Goal: Information Seeking & Learning: Learn about a topic

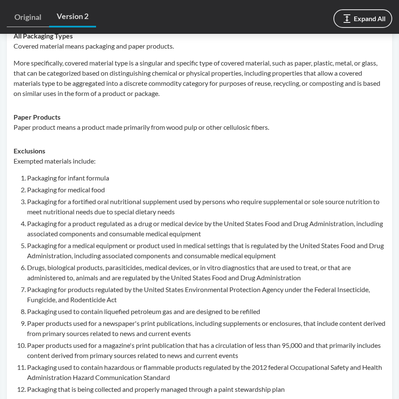
scroll to position [423, 0]
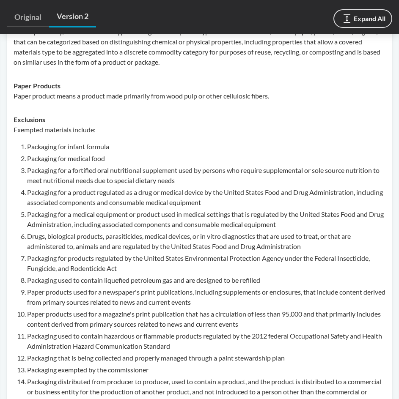
click at [324, 142] on li "Packaging for infant formula" at bounding box center [206, 147] width 358 height 10
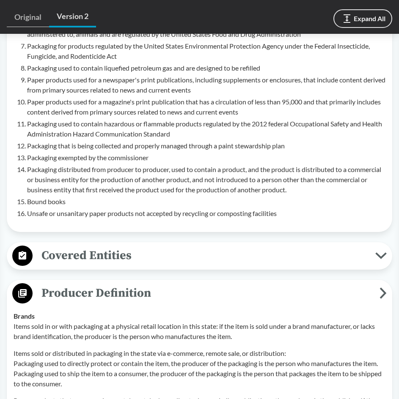
scroll to position [676, 0]
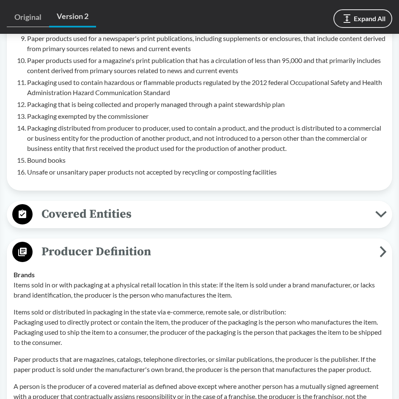
click at [312, 205] on span "Covered Entities" at bounding box center [204, 214] width 342 height 19
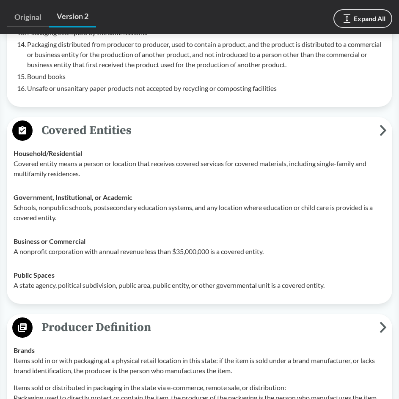
scroll to position [761, 0]
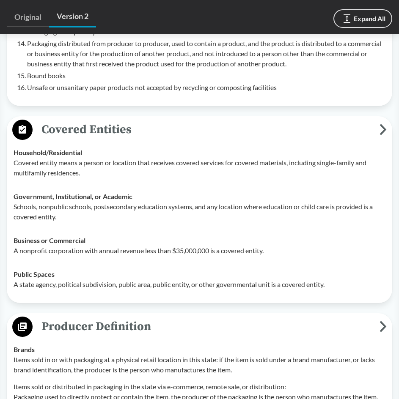
click at [314, 202] on p "Schools, nonpublic schools, postsecondary education systems, and any location w…" at bounding box center [200, 212] width 372 height 20
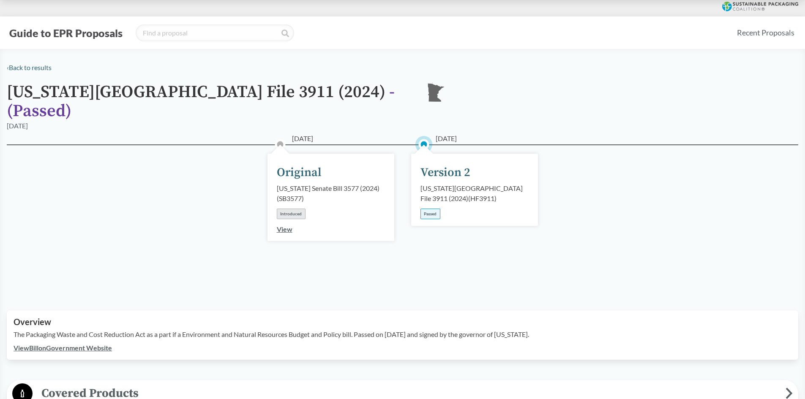
scroll to position [0, 0]
click at [14, 66] on link "‹ Back to results" at bounding box center [29, 68] width 45 height 8
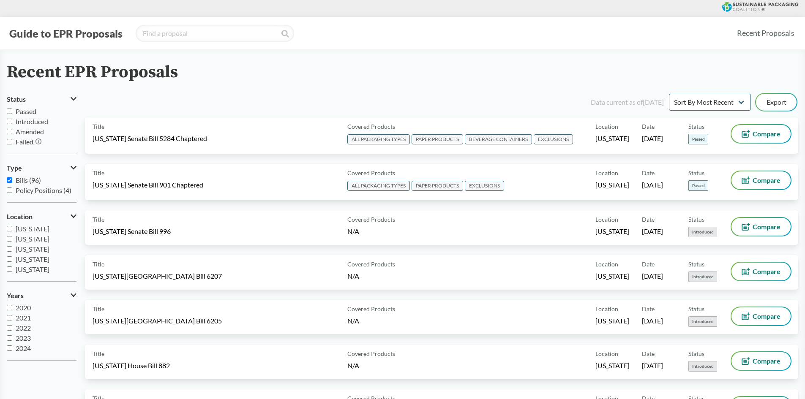
click at [9, 123] on input "Introduced" at bounding box center [9, 121] width 5 height 5
checkbox input "true"
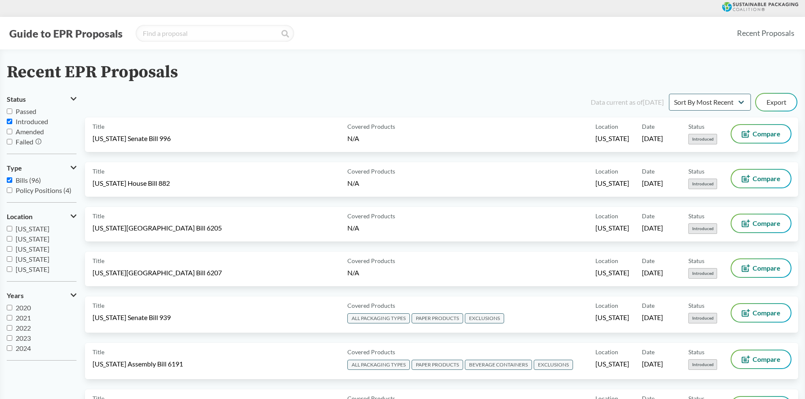
click at [327, 98] on div "Data current as of [DATE] Sort By Most Recent Sort By Status Export" at bounding box center [446, 102] width 703 height 20
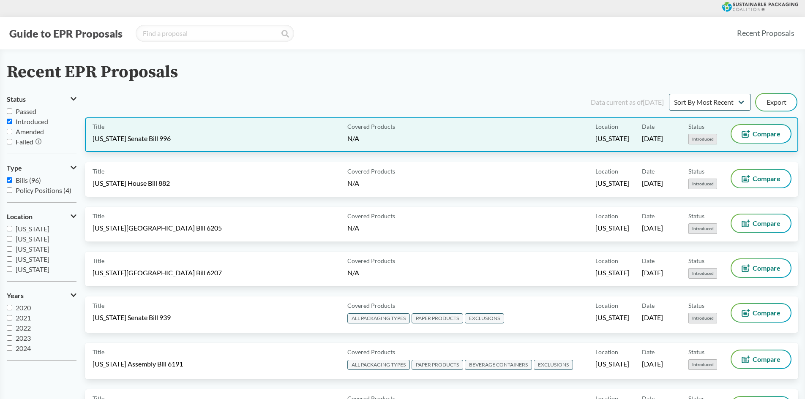
click at [233, 136] on div "Title [US_STATE] Senate Bill 996" at bounding box center [218, 134] width 251 height 19
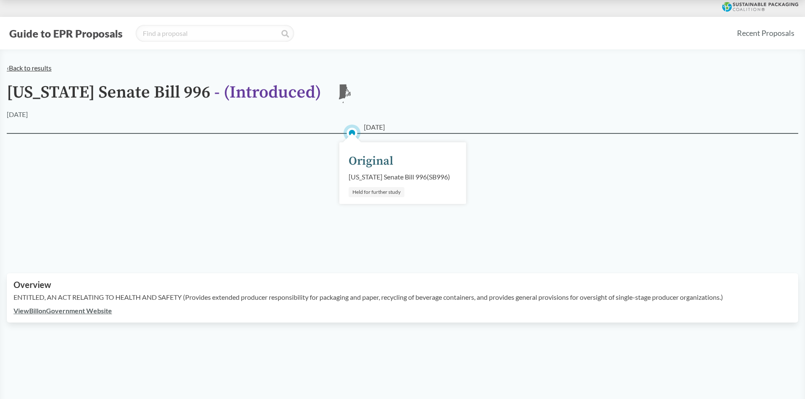
click at [31, 65] on link "‹ Back to results" at bounding box center [29, 68] width 45 height 8
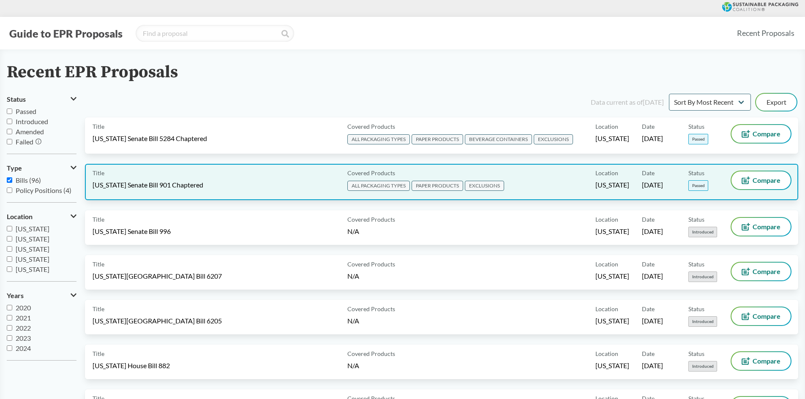
click at [236, 188] on div "Title [US_STATE] Senate Bill 901 Chaptered" at bounding box center [218, 182] width 251 height 21
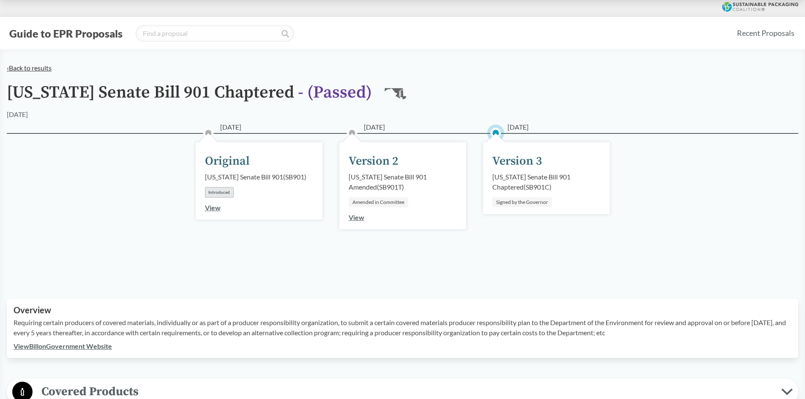
click at [47, 66] on link "‹ Back to results" at bounding box center [29, 68] width 45 height 8
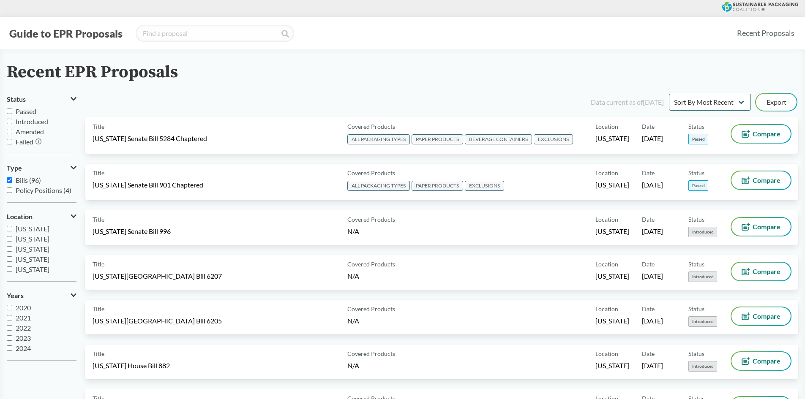
click at [10, 131] on input "Amended" at bounding box center [9, 131] width 5 height 5
checkbox input "true"
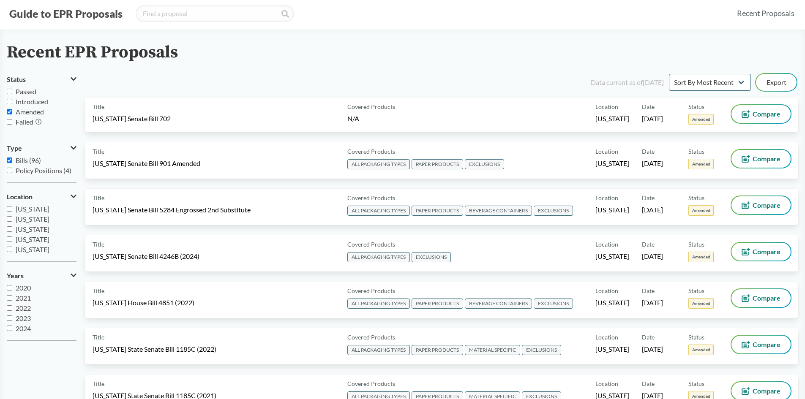
scroll to position [10, 0]
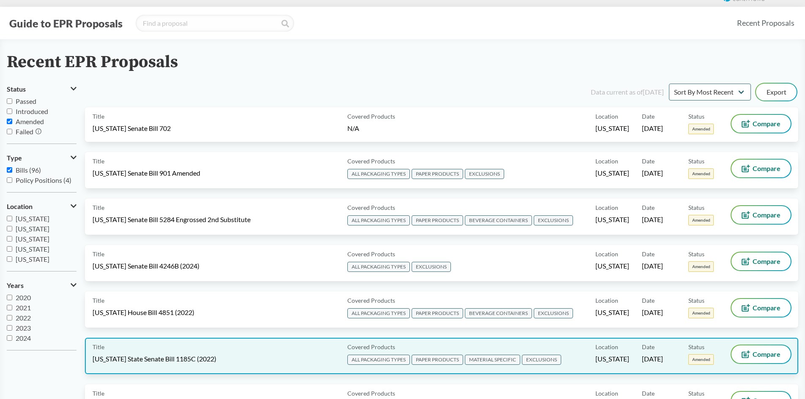
click at [167, 360] on span "[US_STATE] State Senate Bill 1185C (2022)" at bounding box center [155, 359] width 124 height 9
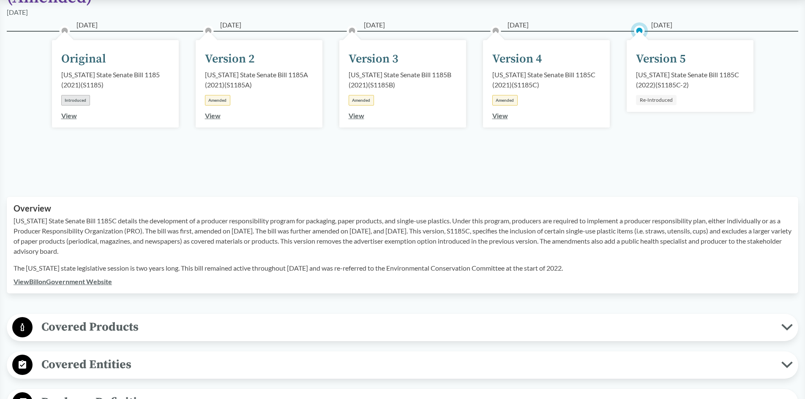
scroll to position [169, 0]
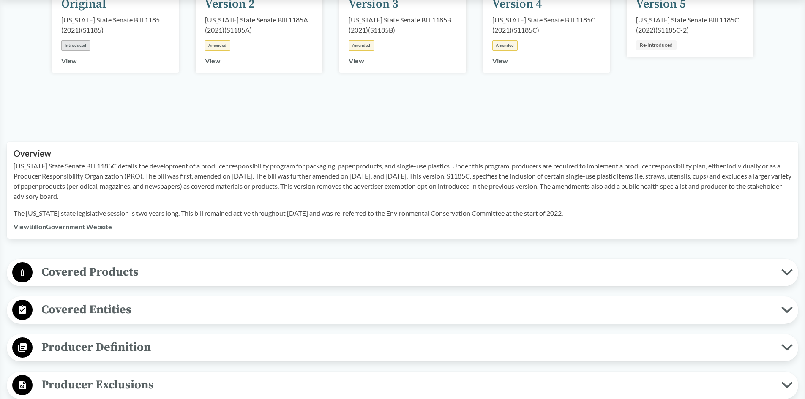
click at [102, 264] on span "Covered Products" at bounding box center [407, 272] width 749 height 19
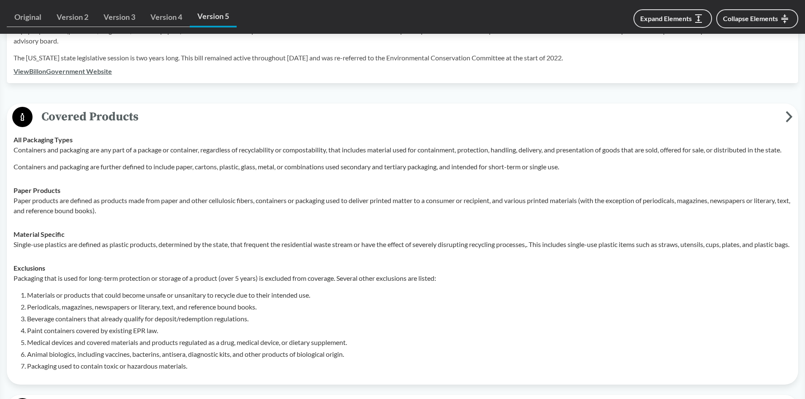
scroll to position [338, 0]
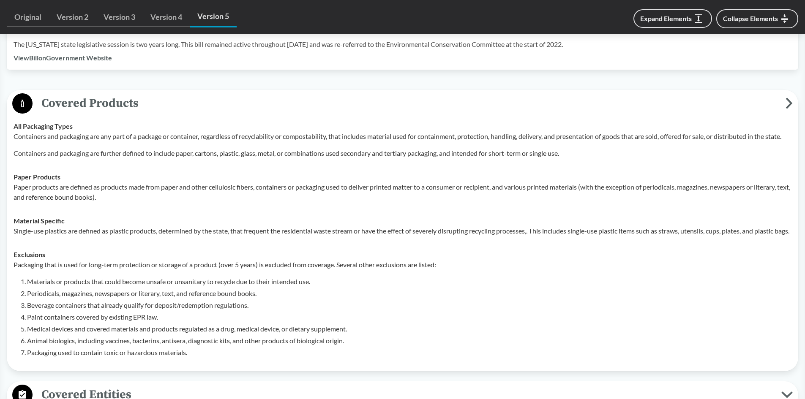
click at [314, 256] on td "Exclusions Packaging that is used for long-term protection or storage of a prod…" at bounding box center [403, 304] width 786 height 122
click at [271, 201] on td "Paper Products Paper products are defined as products made from paper and other…" at bounding box center [403, 187] width 786 height 44
